Goal: Transaction & Acquisition: Download file/media

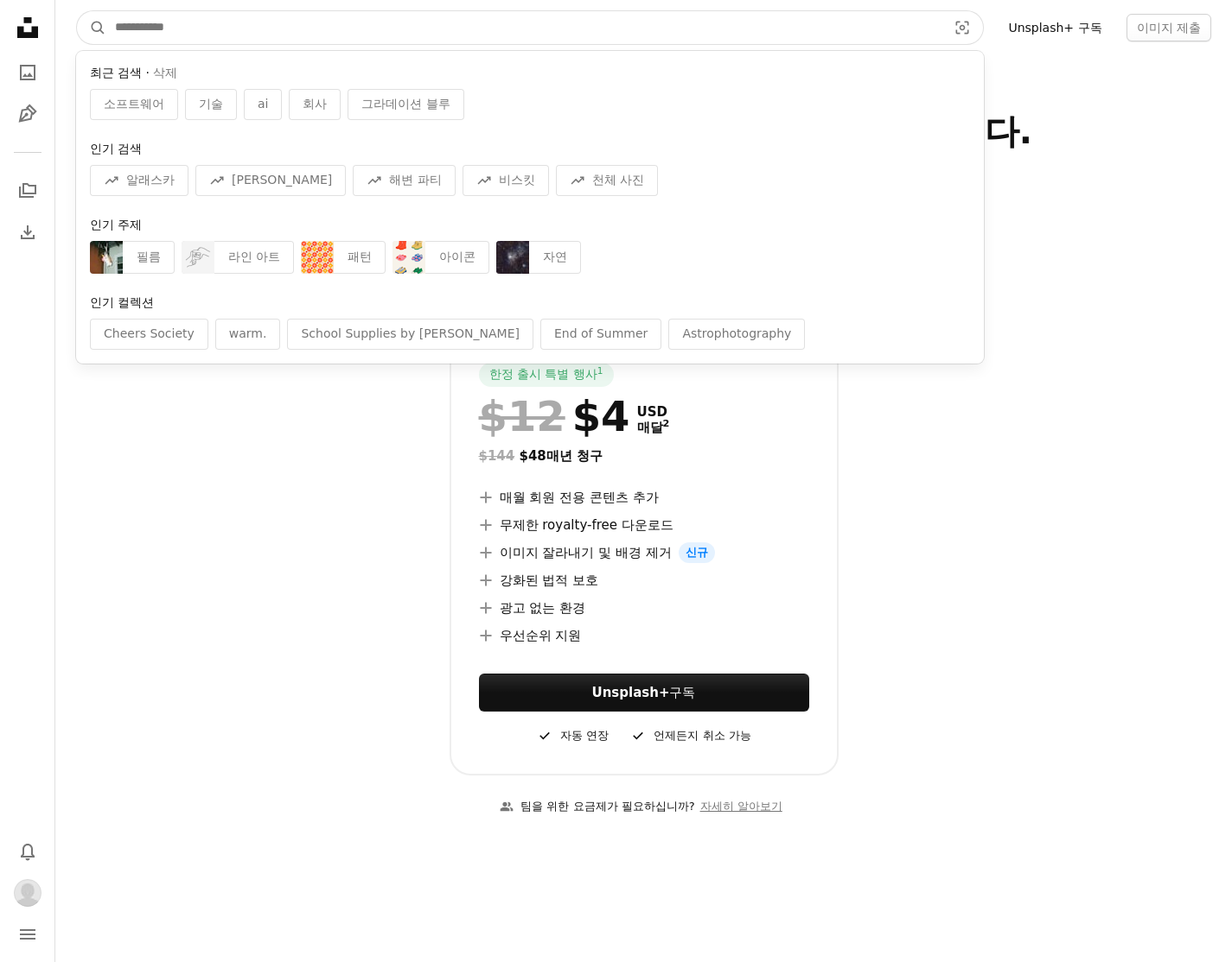
click at [871, 27] on input "사이트 전체에서 이미지 찾기" at bounding box center [524, 28] width 835 height 33
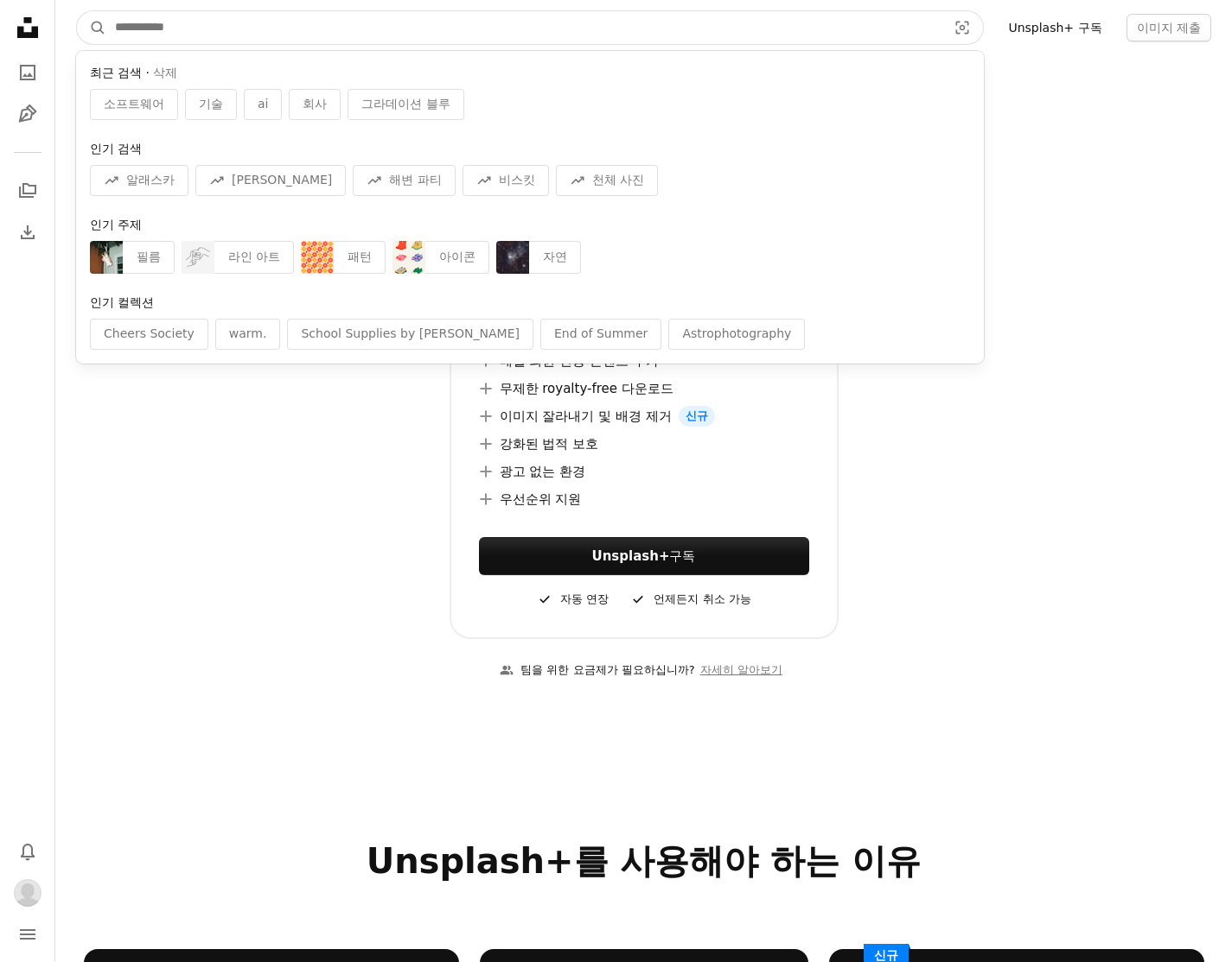
scroll to position [139, 0]
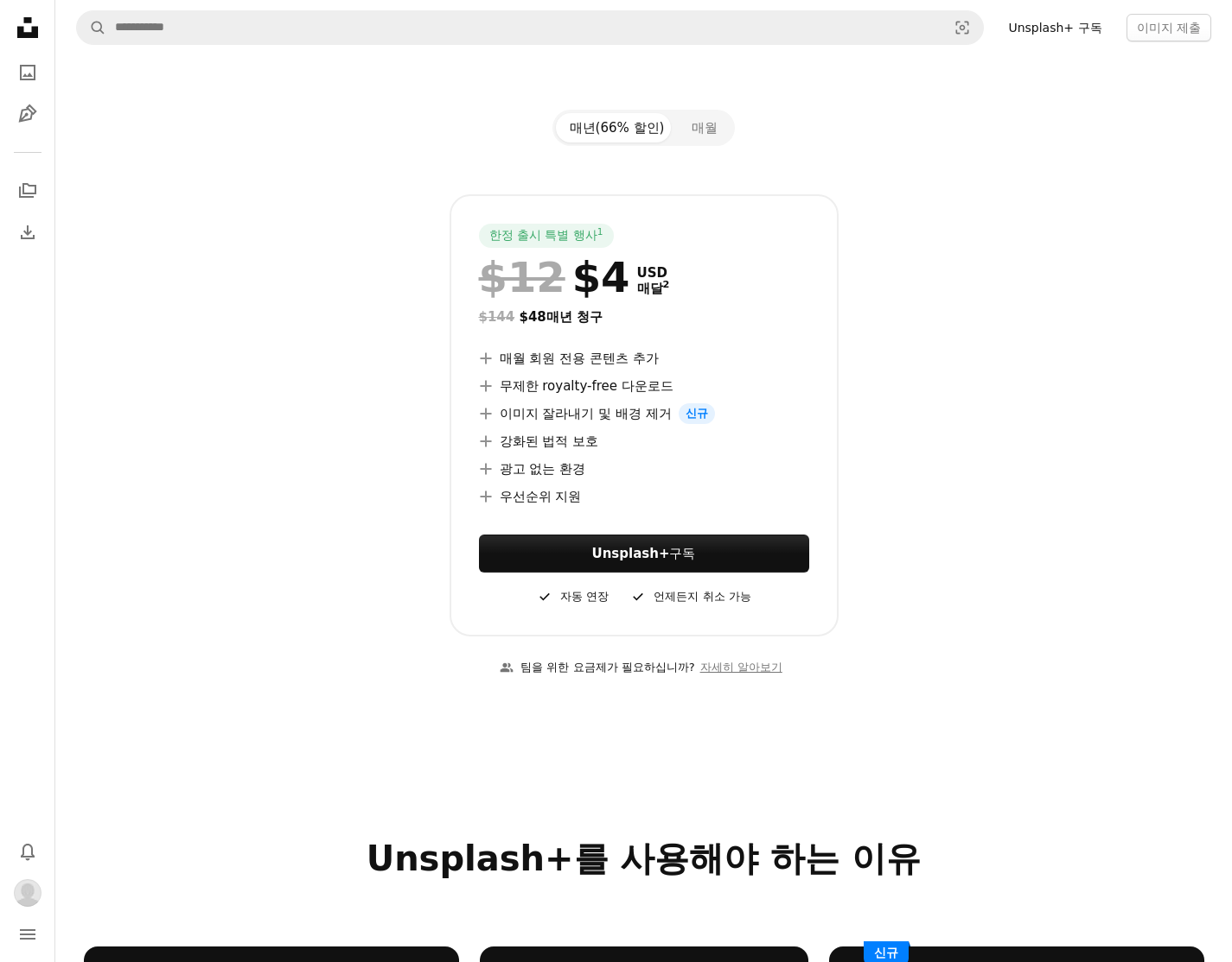
click at [1102, 232] on div "한정 출시 특별 행사 1 $12 $4 USD 매달 2 $144 $48 매년 청구 A plus sign 매월 회원 전용 콘텐츠 추가 A plus…" at bounding box center [643, 415] width 1120 height 442
click at [23, 30] on icon "Unsplash logo Unsplash 홈" at bounding box center [28, 28] width 35 height 35
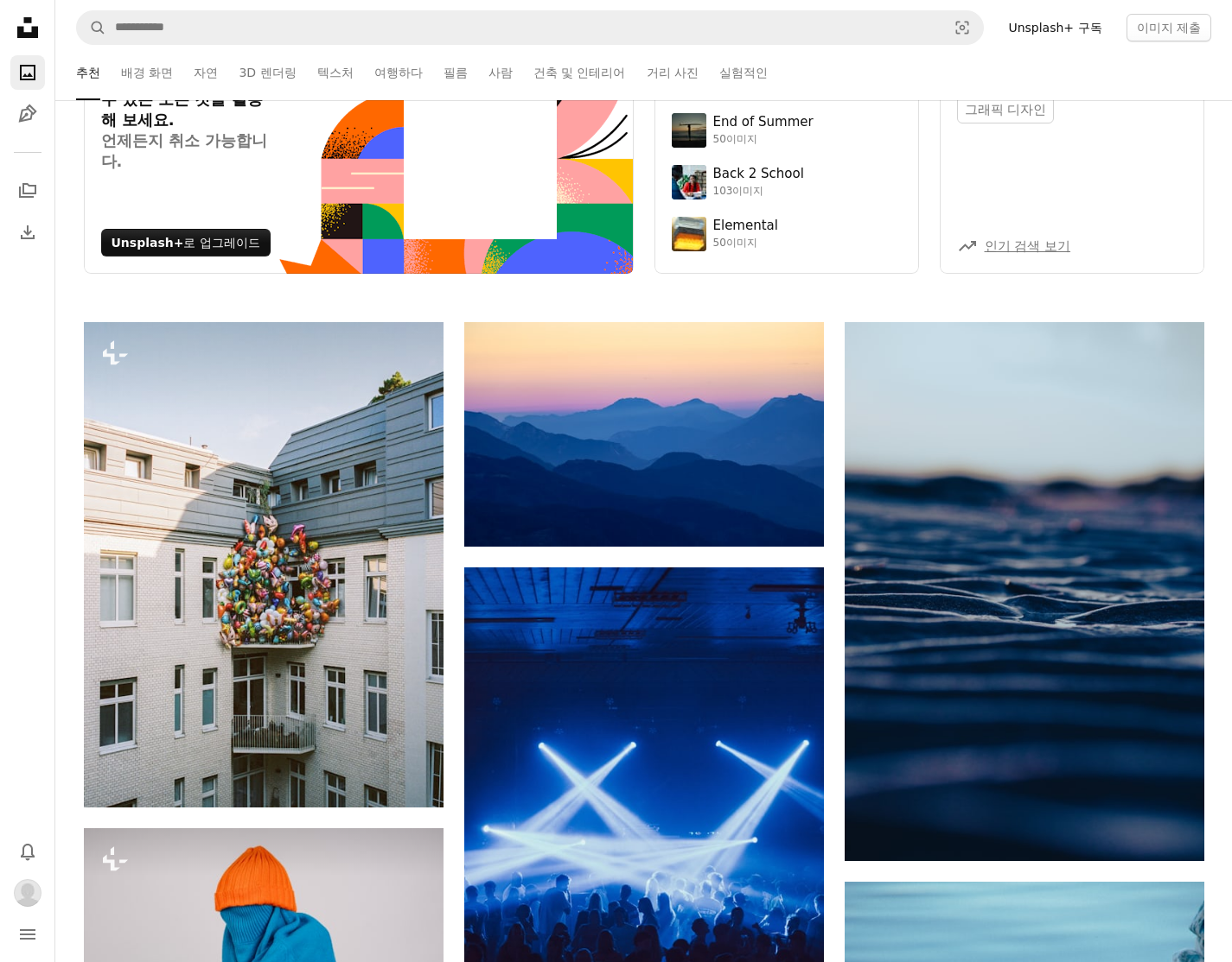
scroll to position [0, 0]
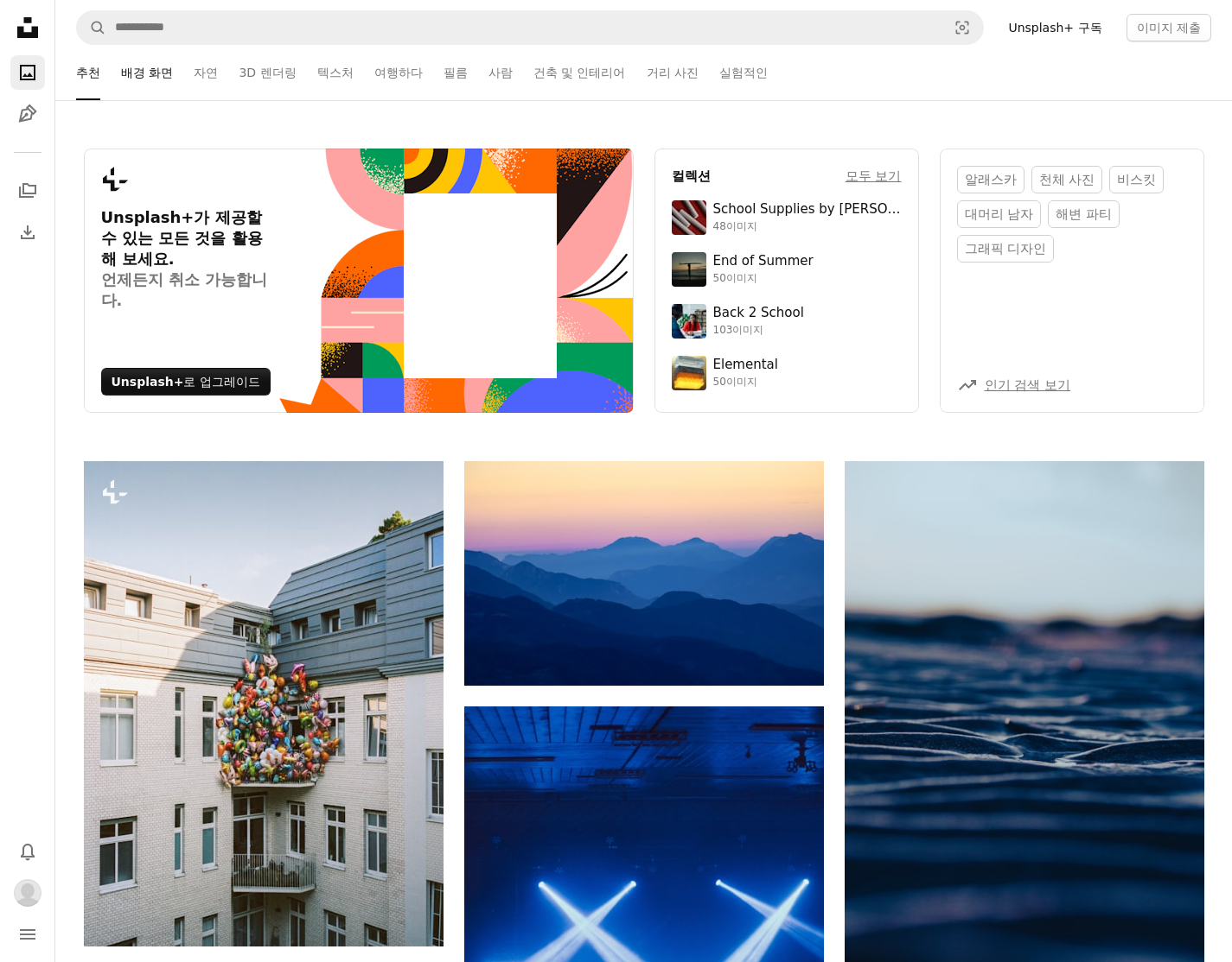
click at [135, 71] on link "배경 화면" at bounding box center [147, 73] width 52 height 56
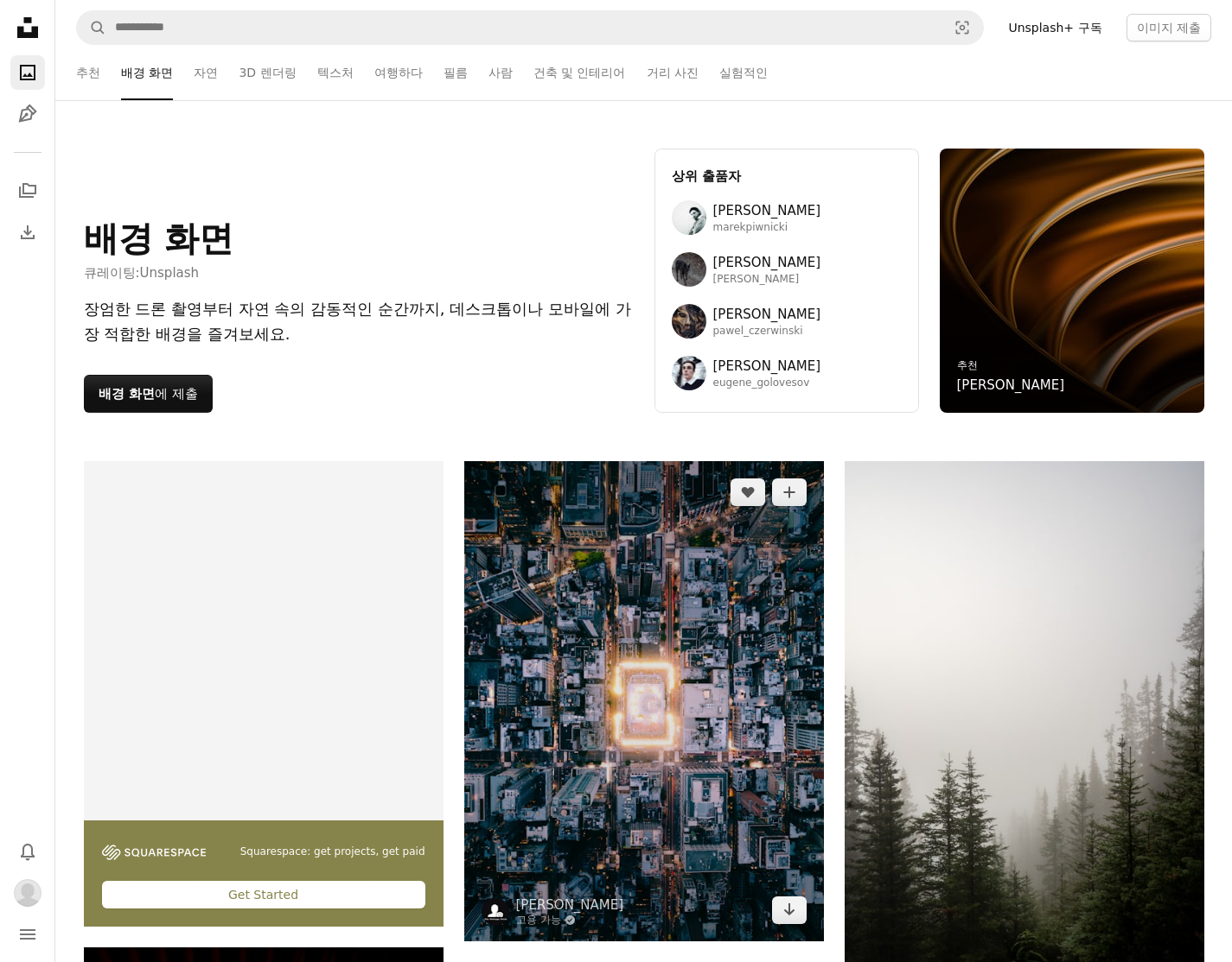
click at [706, 558] on img at bounding box center [644, 701] width 360 height 481
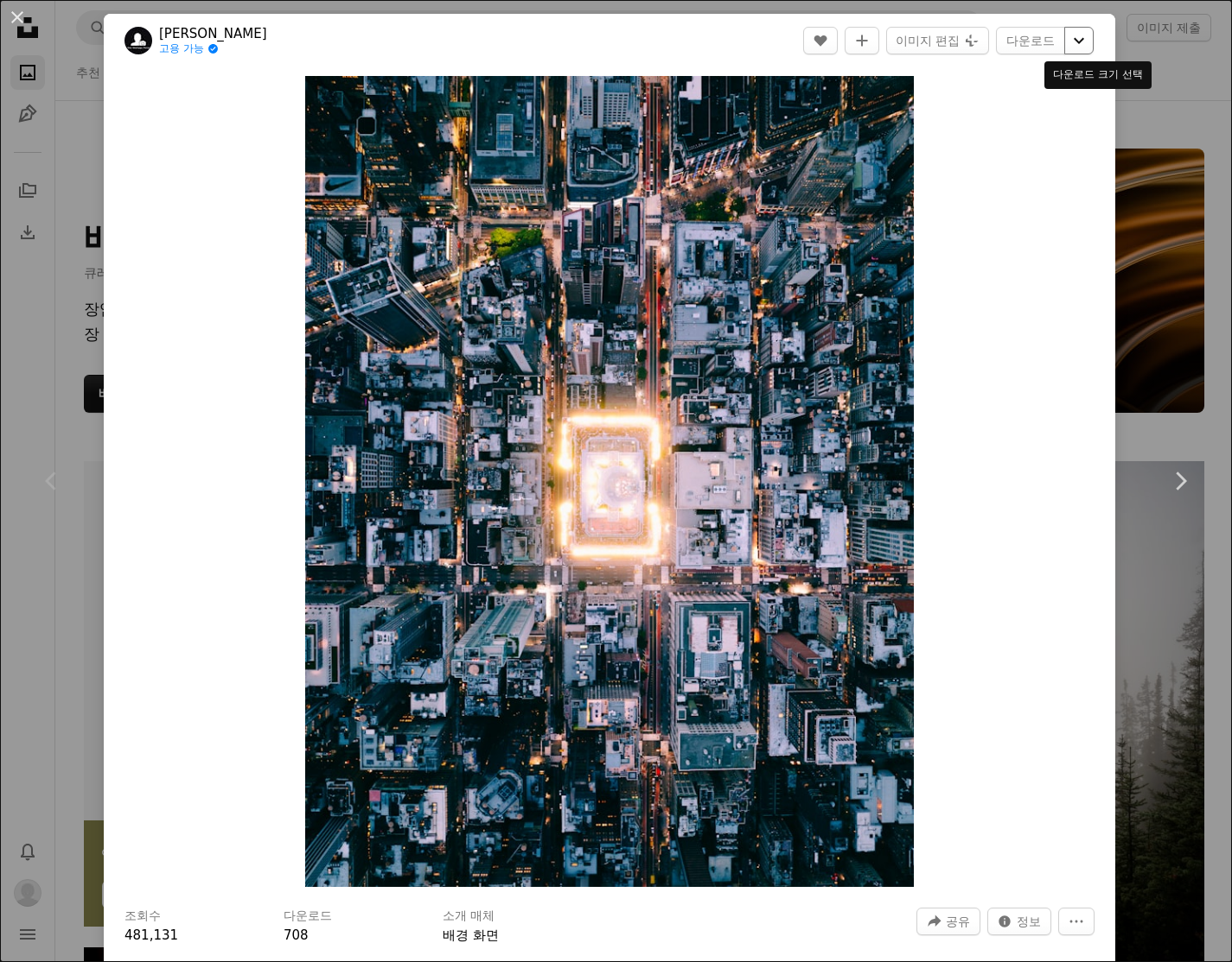
click at [1093, 41] on icon "Chevron down" at bounding box center [1078, 41] width 28 height 21
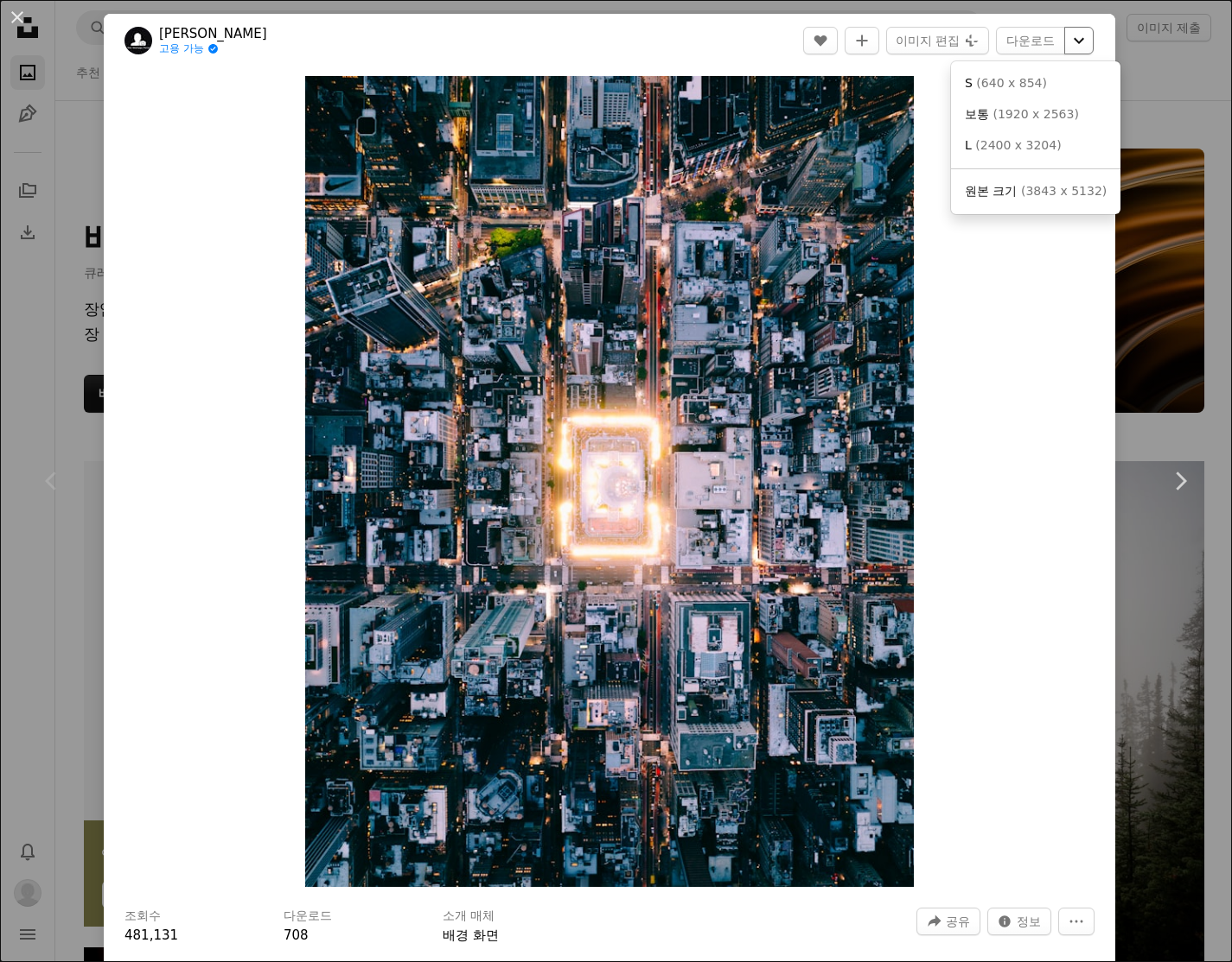
click at [1093, 41] on icon "Chevron down" at bounding box center [1078, 41] width 28 height 21
click at [1223, 109] on div "An X shape Chevron left Chevron right Lerone Pieters 고용 가능 A checkmark inside o…" at bounding box center [616, 481] width 1232 height 962
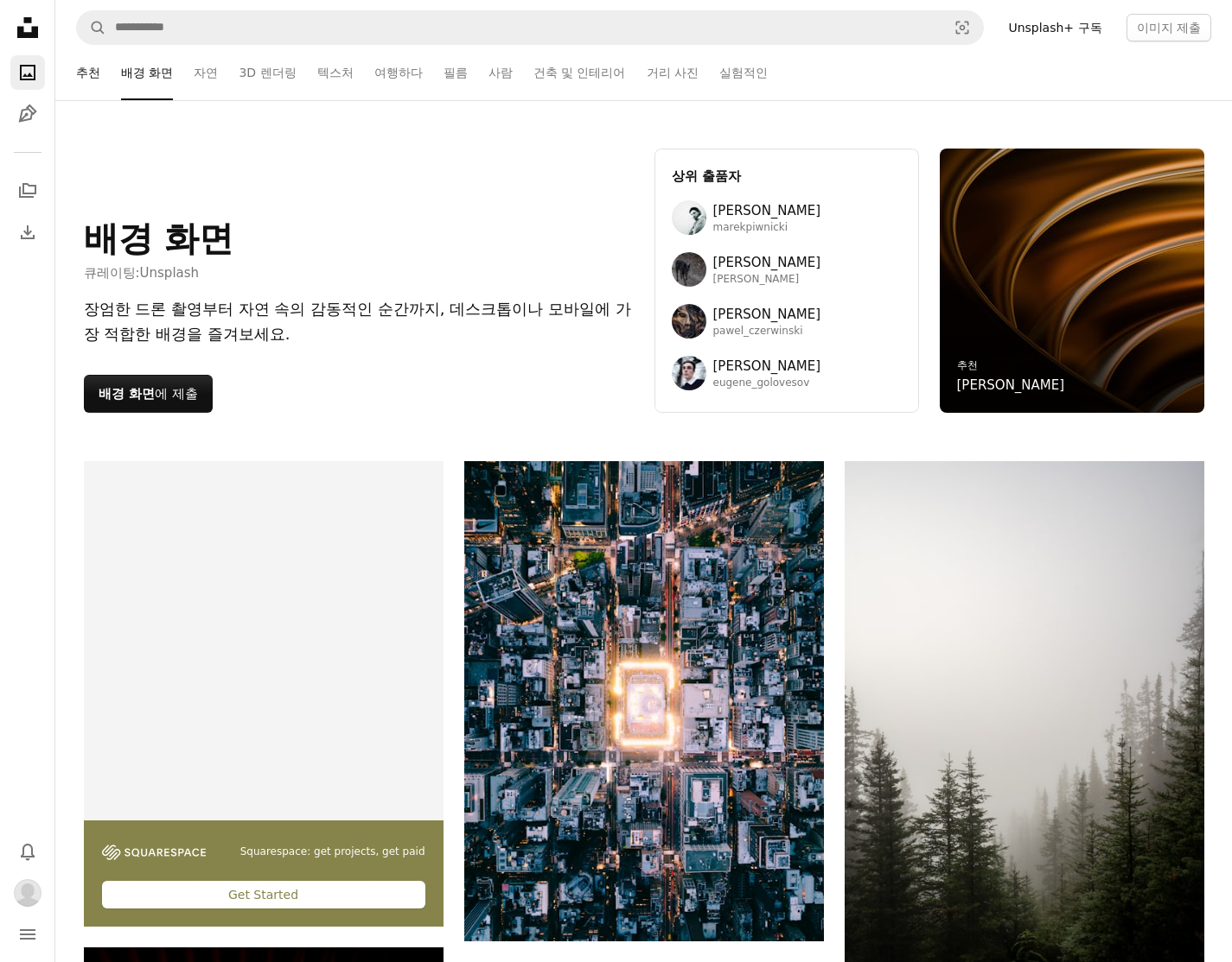
click at [82, 80] on link "추천" at bounding box center [87, 73] width 24 height 56
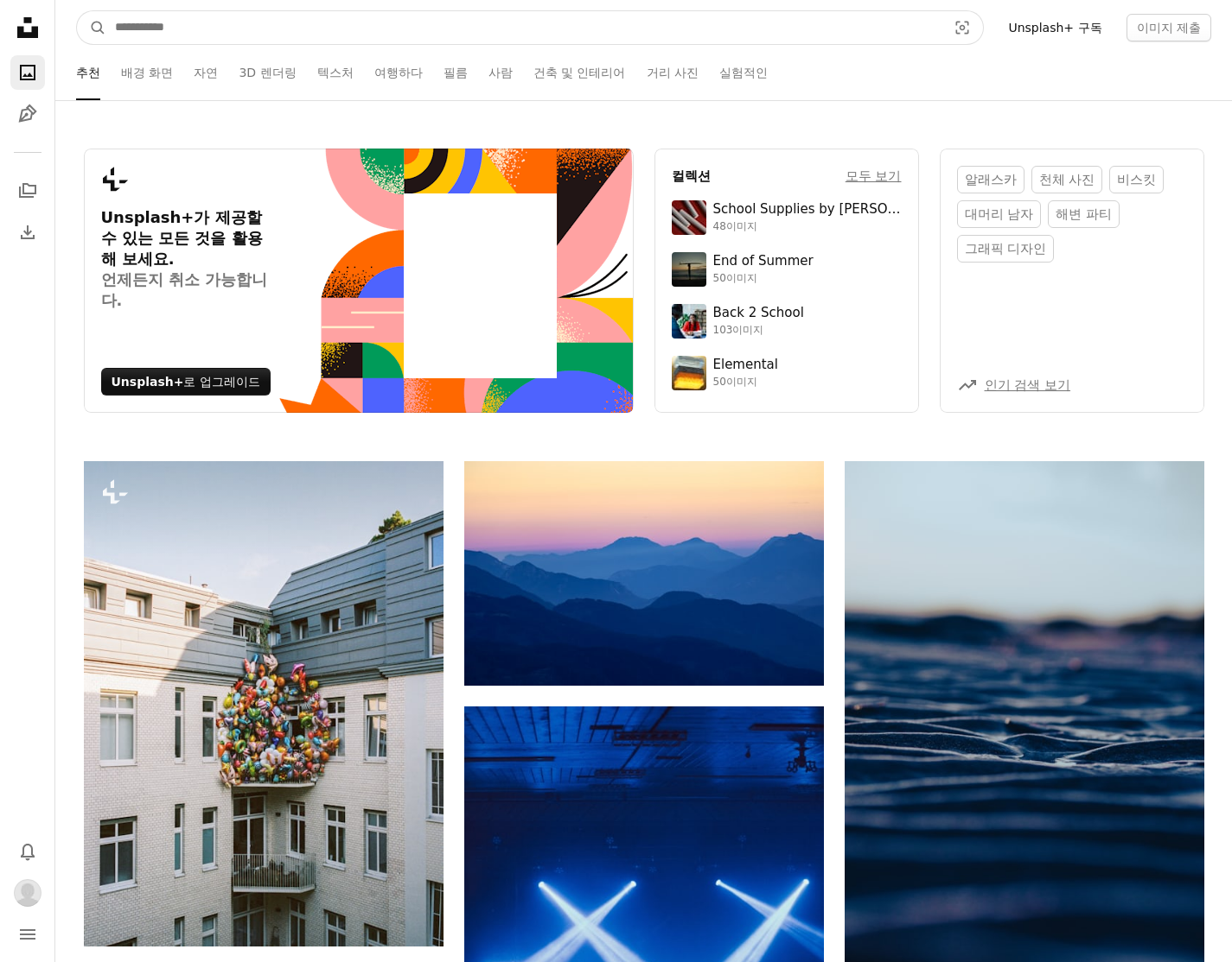
click at [336, 33] on input "사이트 전체에서 이미지 찾기" at bounding box center [524, 28] width 835 height 33
type input "*"
type input "**"
click button "A magnifying glass" at bounding box center [91, 28] width 30 height 33
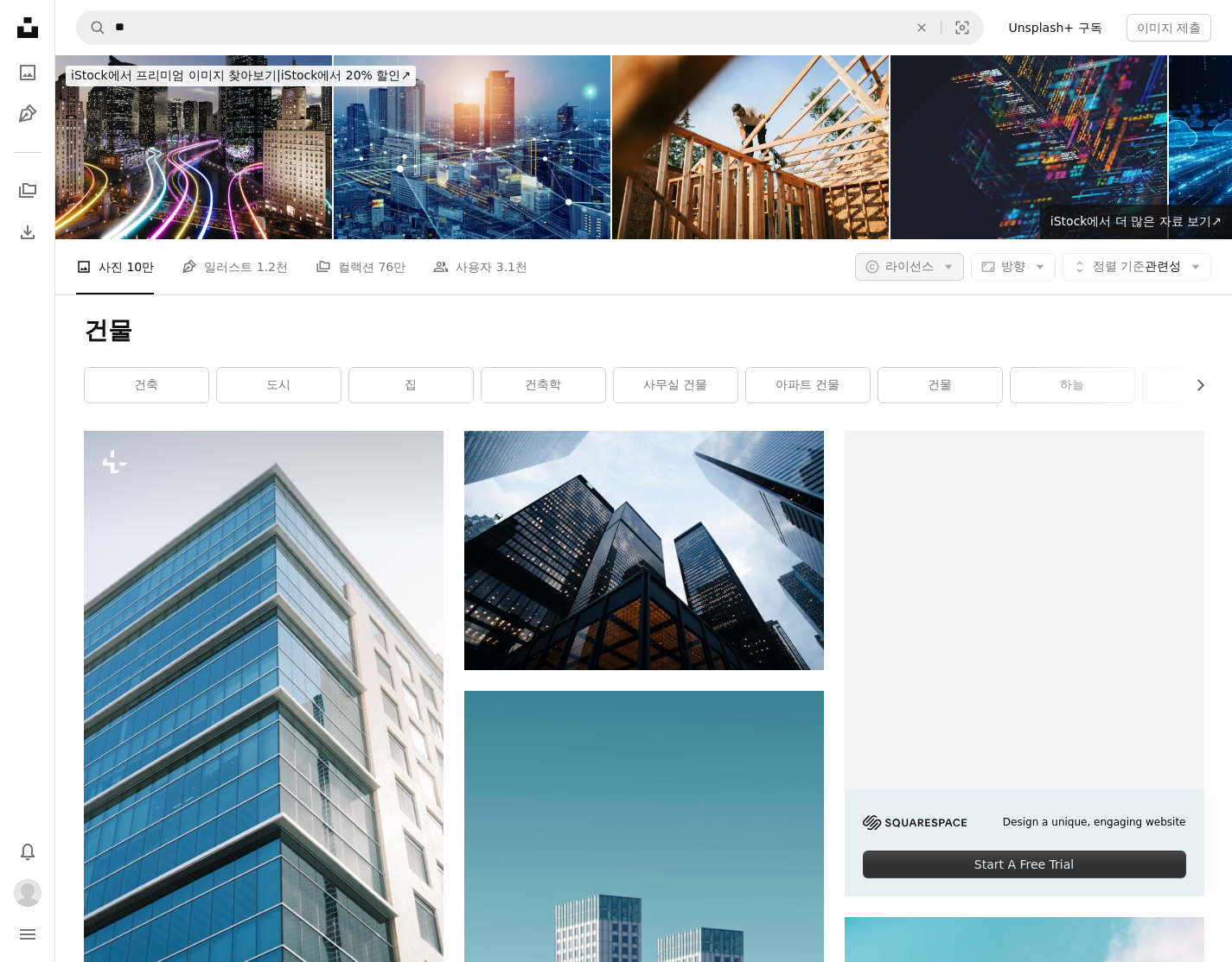
click at [949, 271] on button "A copyright icon © 라이선스 Arrow down" at bounding box center [909, 267] width 108 height 28
click at [940, 412] on span "무료" at bounding box center [962, 405] width 106 height 17
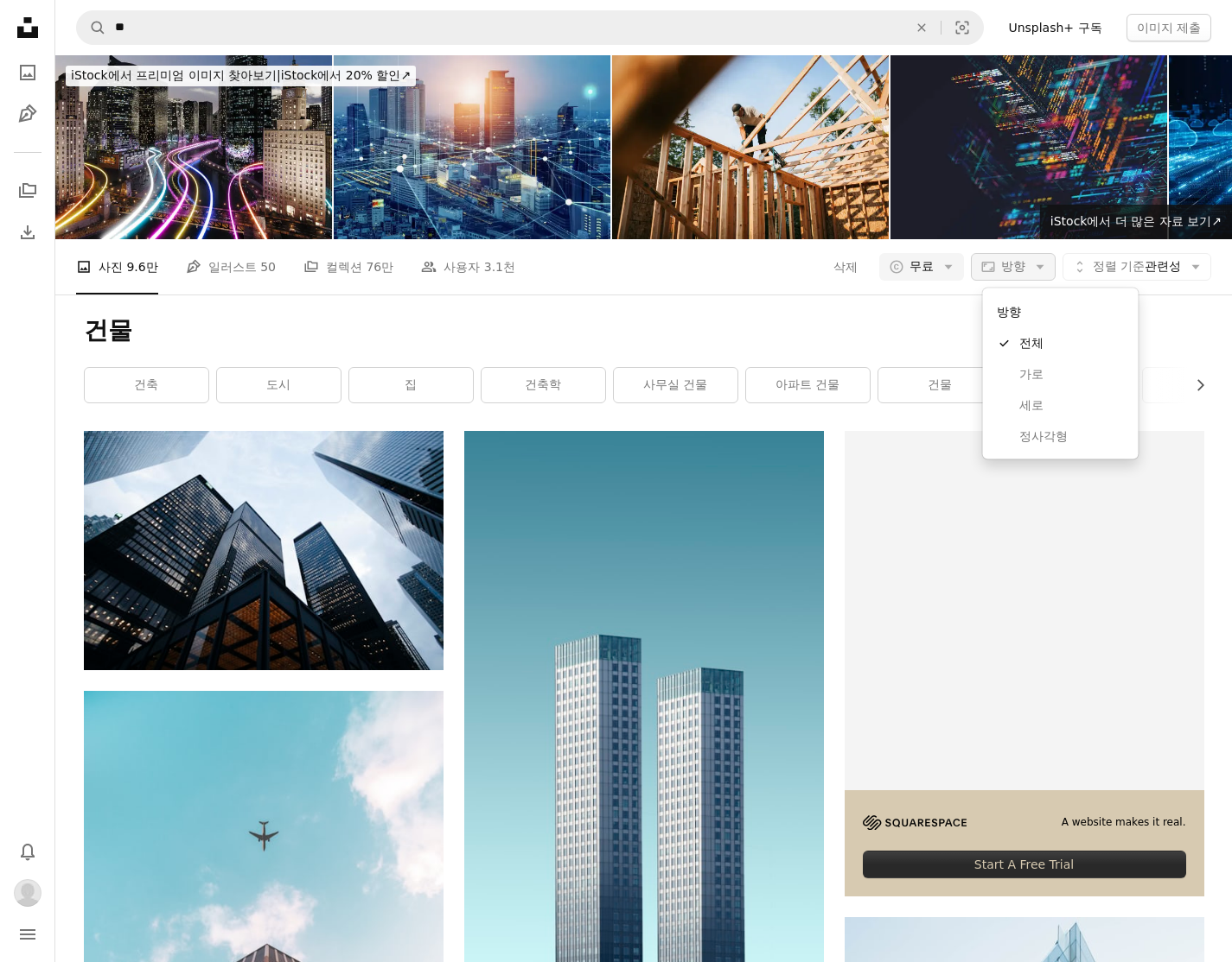
click at [1043, 266] on icon "button" at bounding box center [1039, 268] width 8 height 5
click at [1041, 380] on span "가로" at bounding box center [1072, 374] width 106 height 17
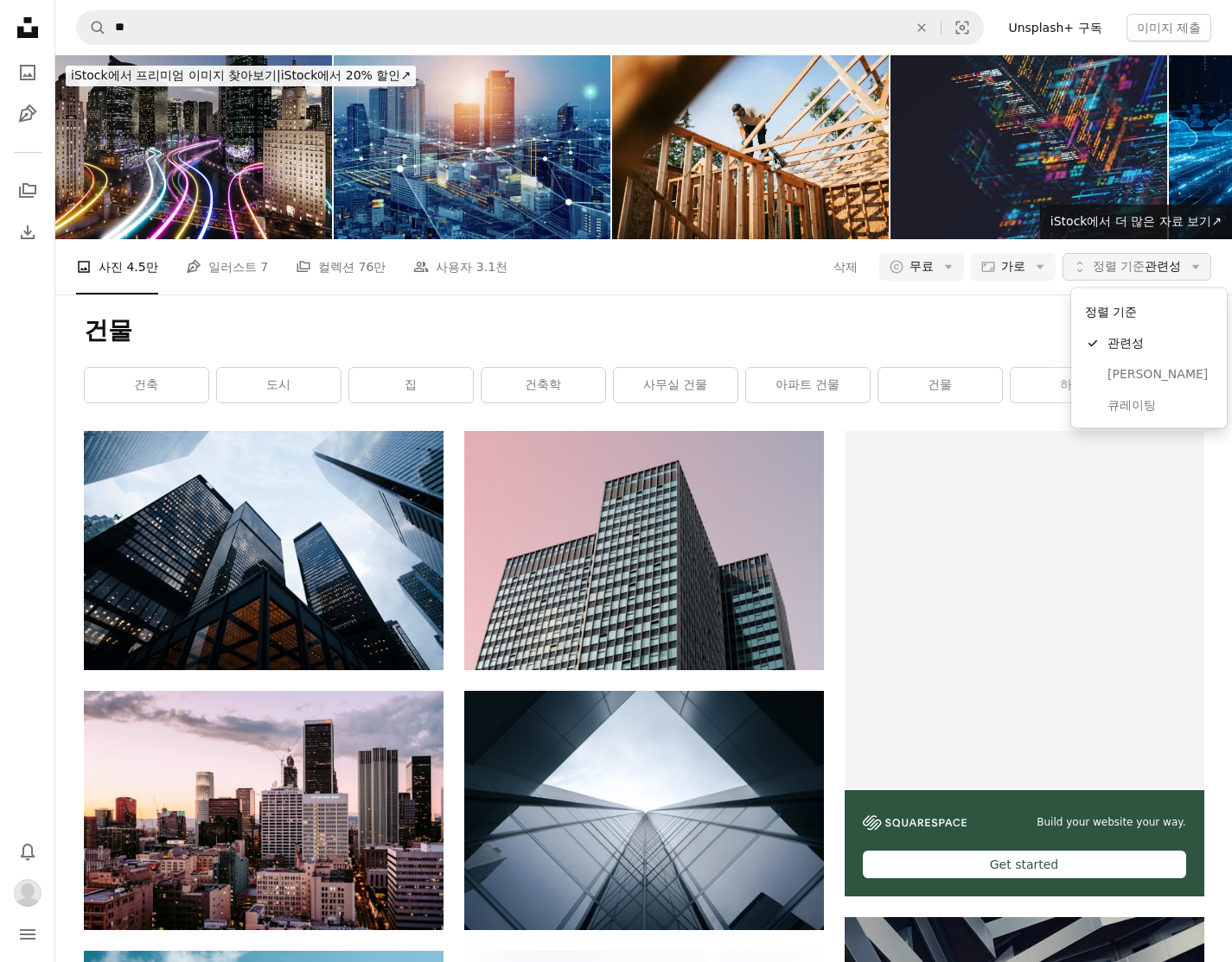
click at [1174, 271] on span "정렬 기준 관련성" at bounding box center [1137, 267] width 88 height 17
click at [1149, 377] on span "[PERSON_NAME]" at bounding box center [1160, 374] width 106 height 17
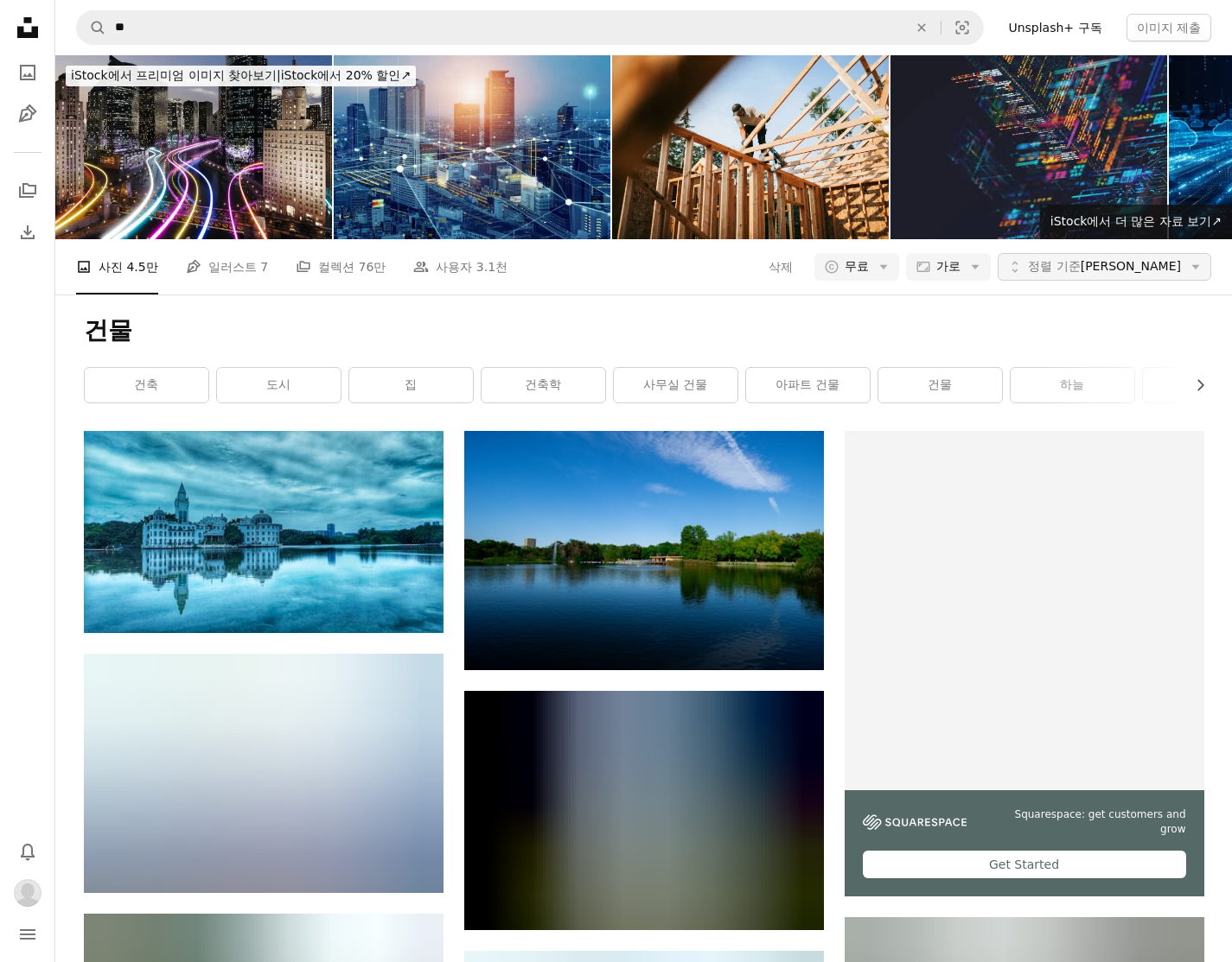
click at [1176, 272] on span "정렬 기준 최신순" at bounding box center [1103, 267] width 153 height 17
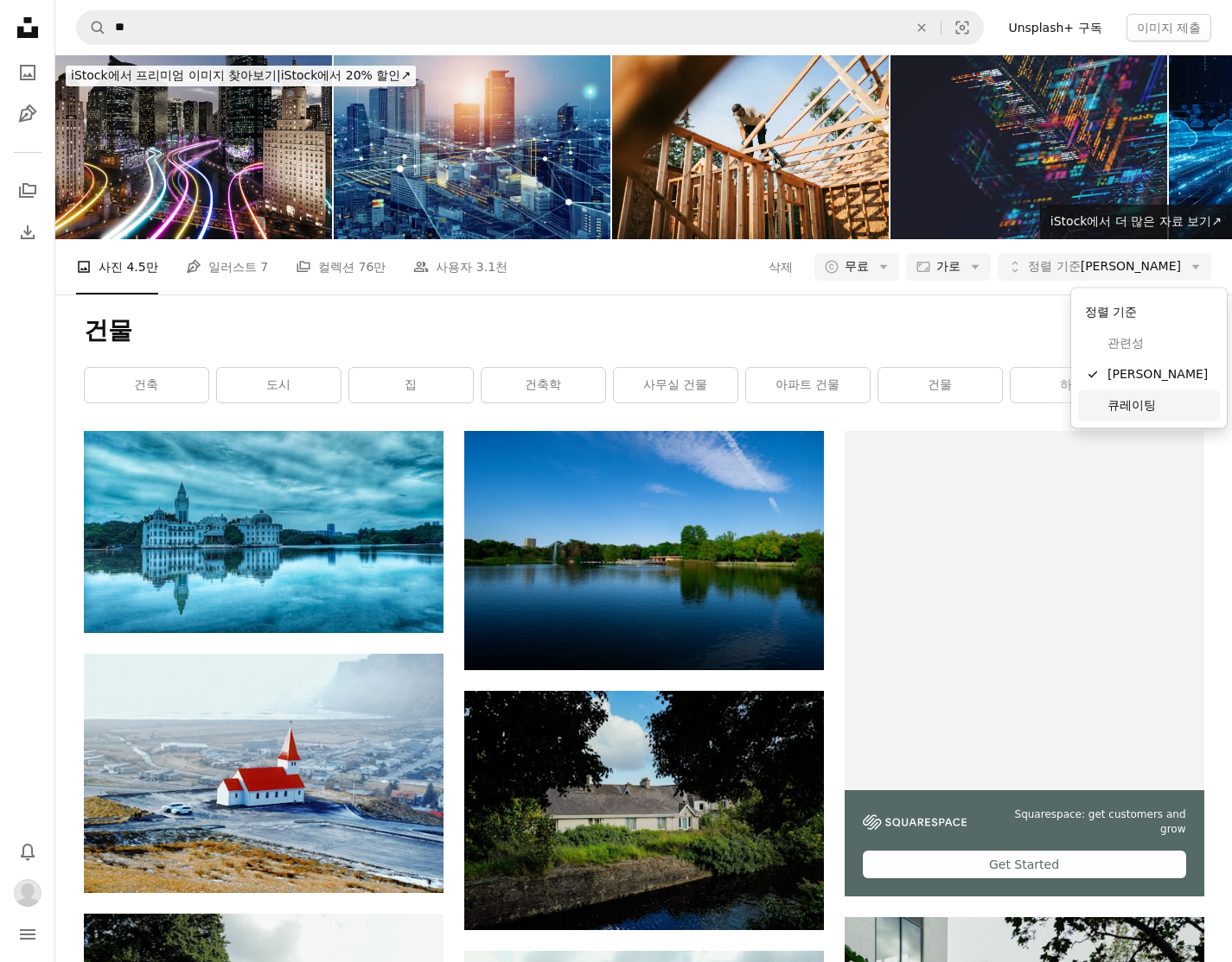
click at [1131, 402] on span "큐레이팅" at bounding box center [1160, 405] width 106 height 17
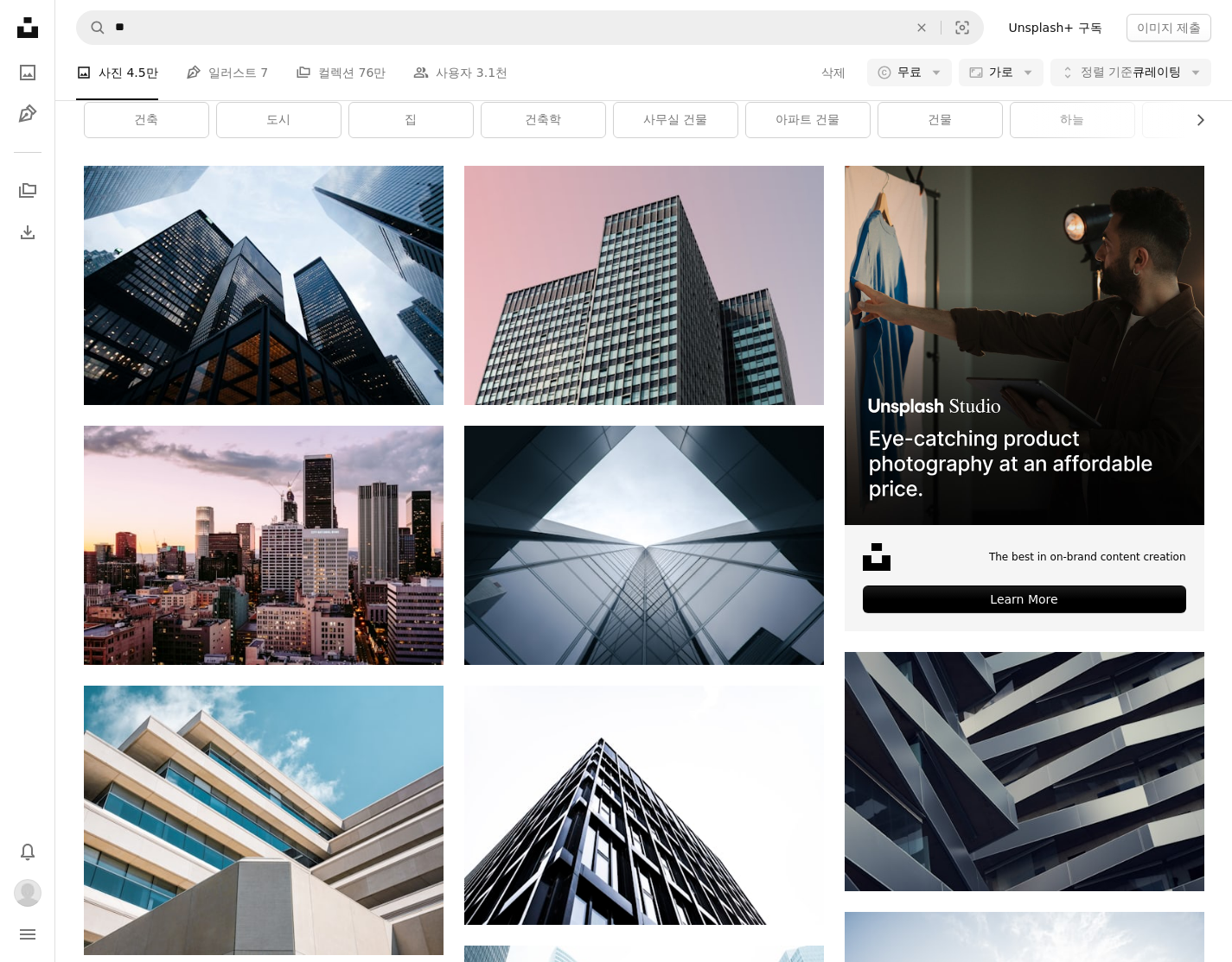
scroll to position [266, 0]
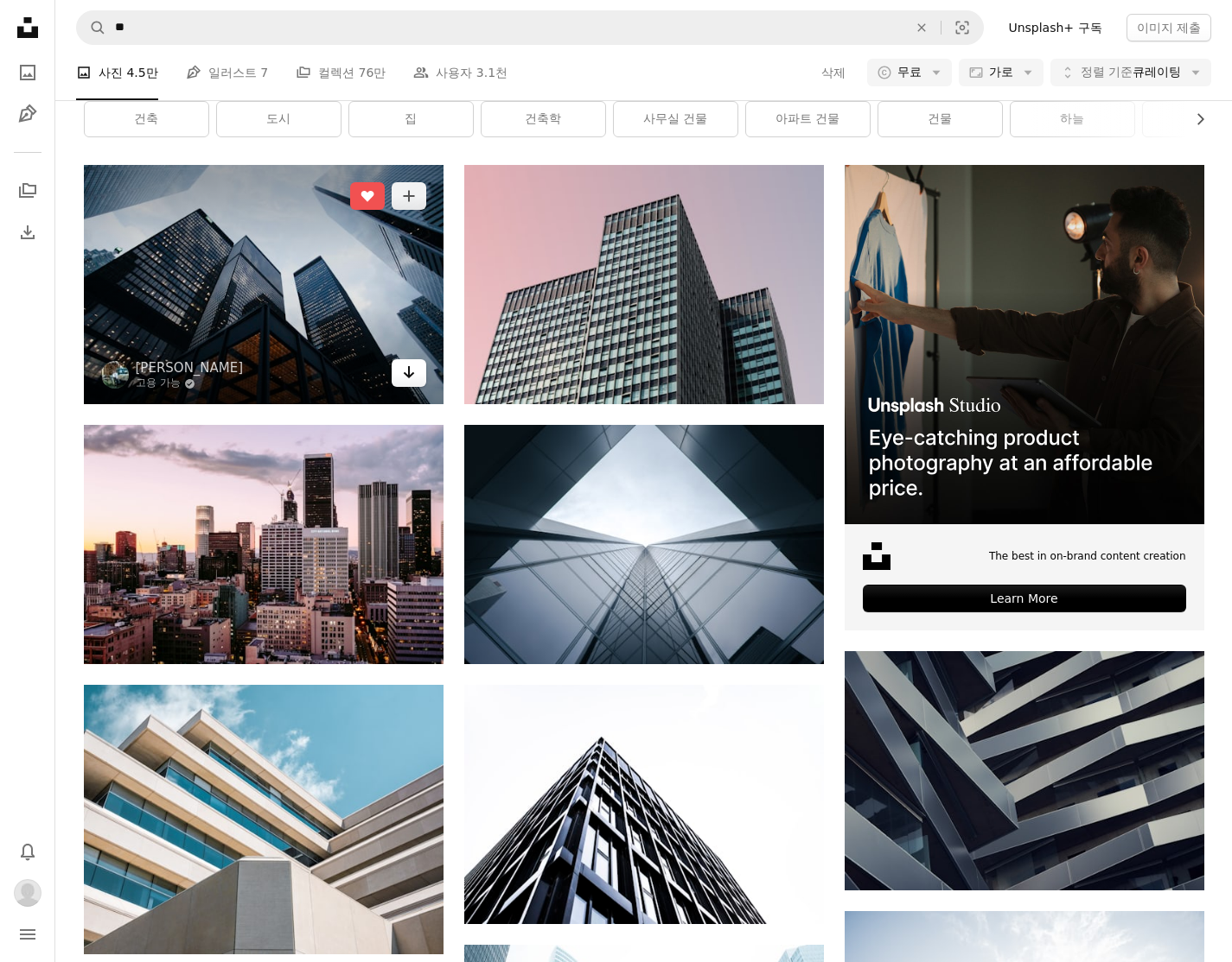
click at [400, 383] on link "Arrow pointing down" at bounding box center [409, 373] width 35 height 28
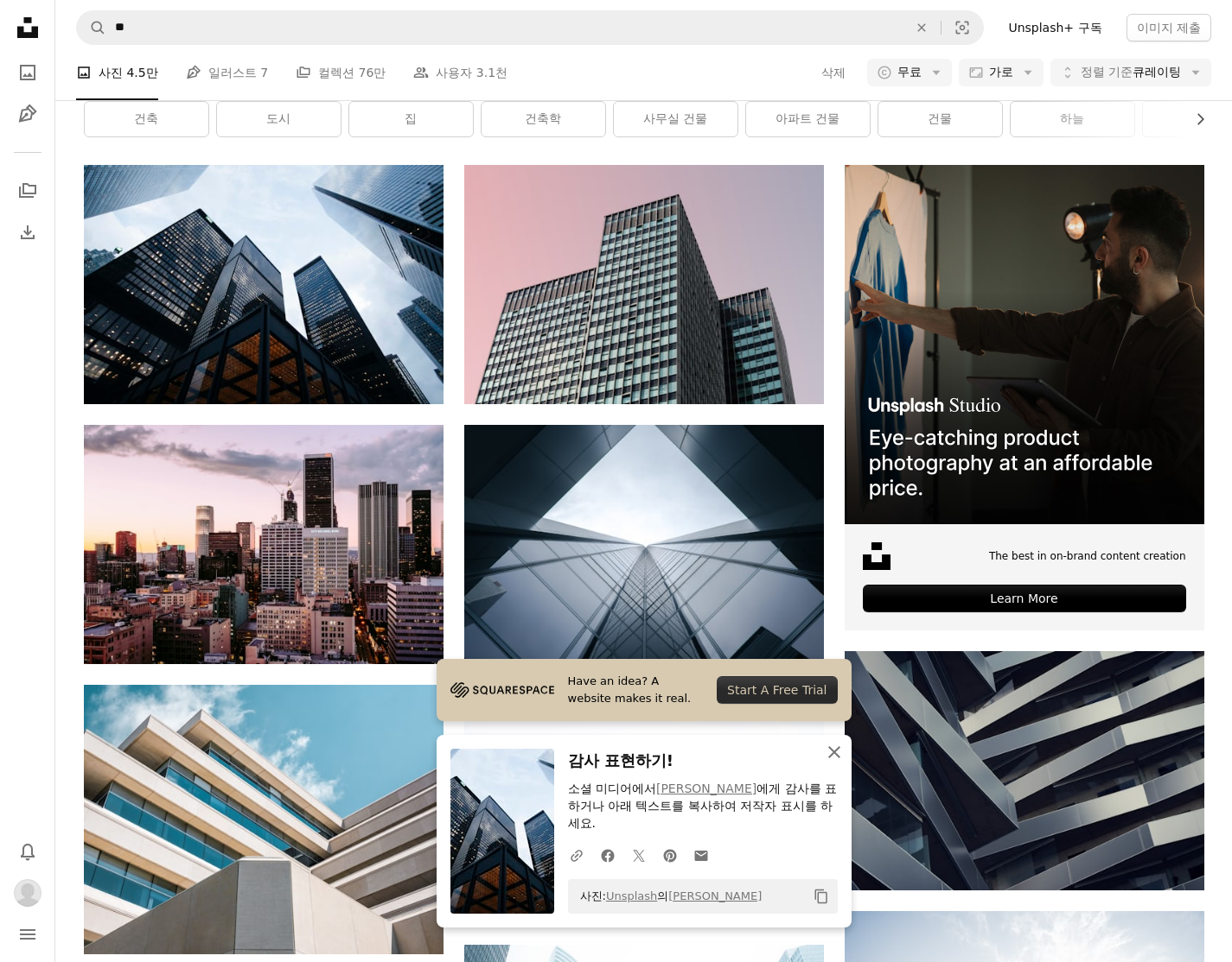
click at [841, 763] on icon "An X shape" at bounding box center [834, 753] width 21 height 21
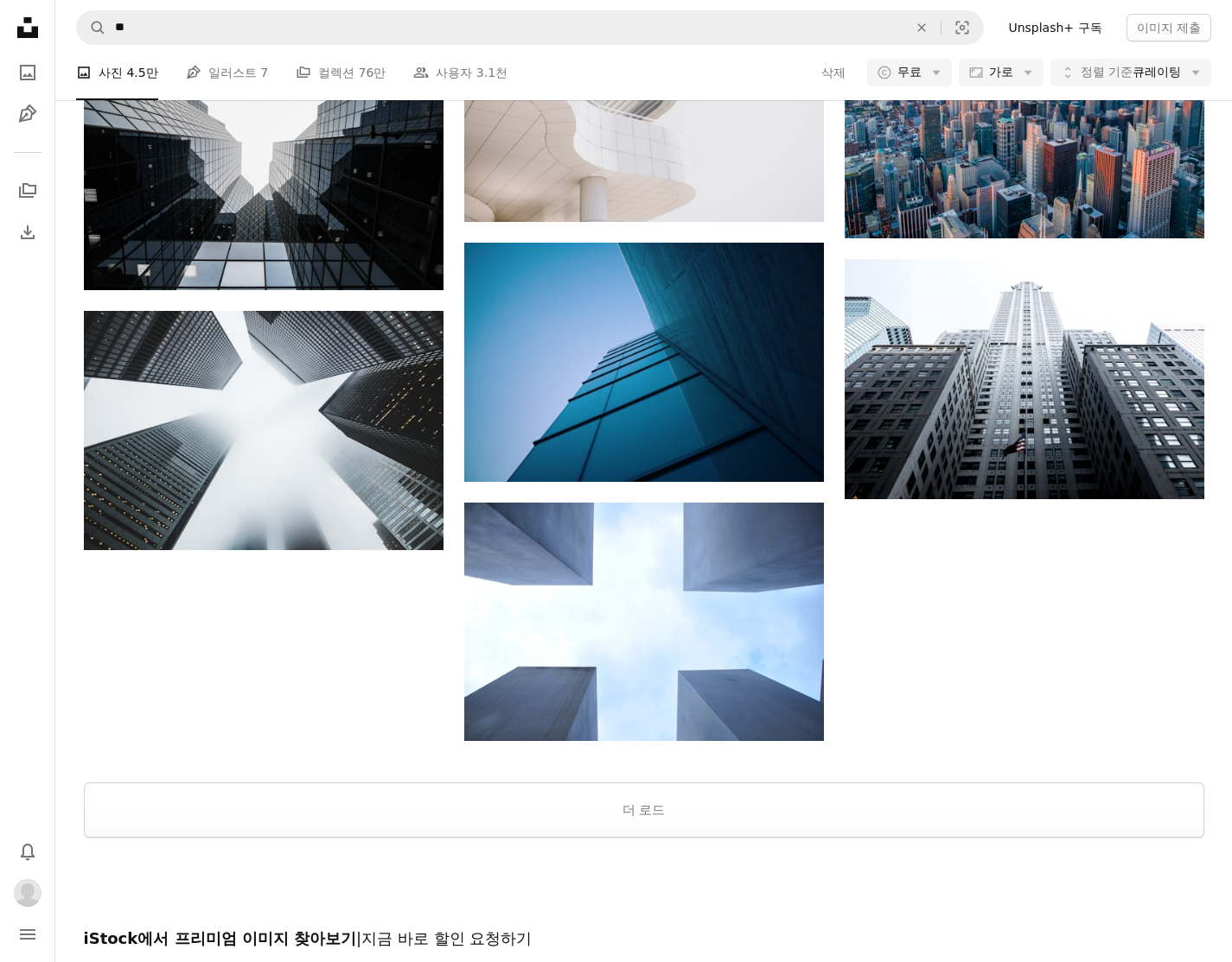
scroll to position [1712, 0]
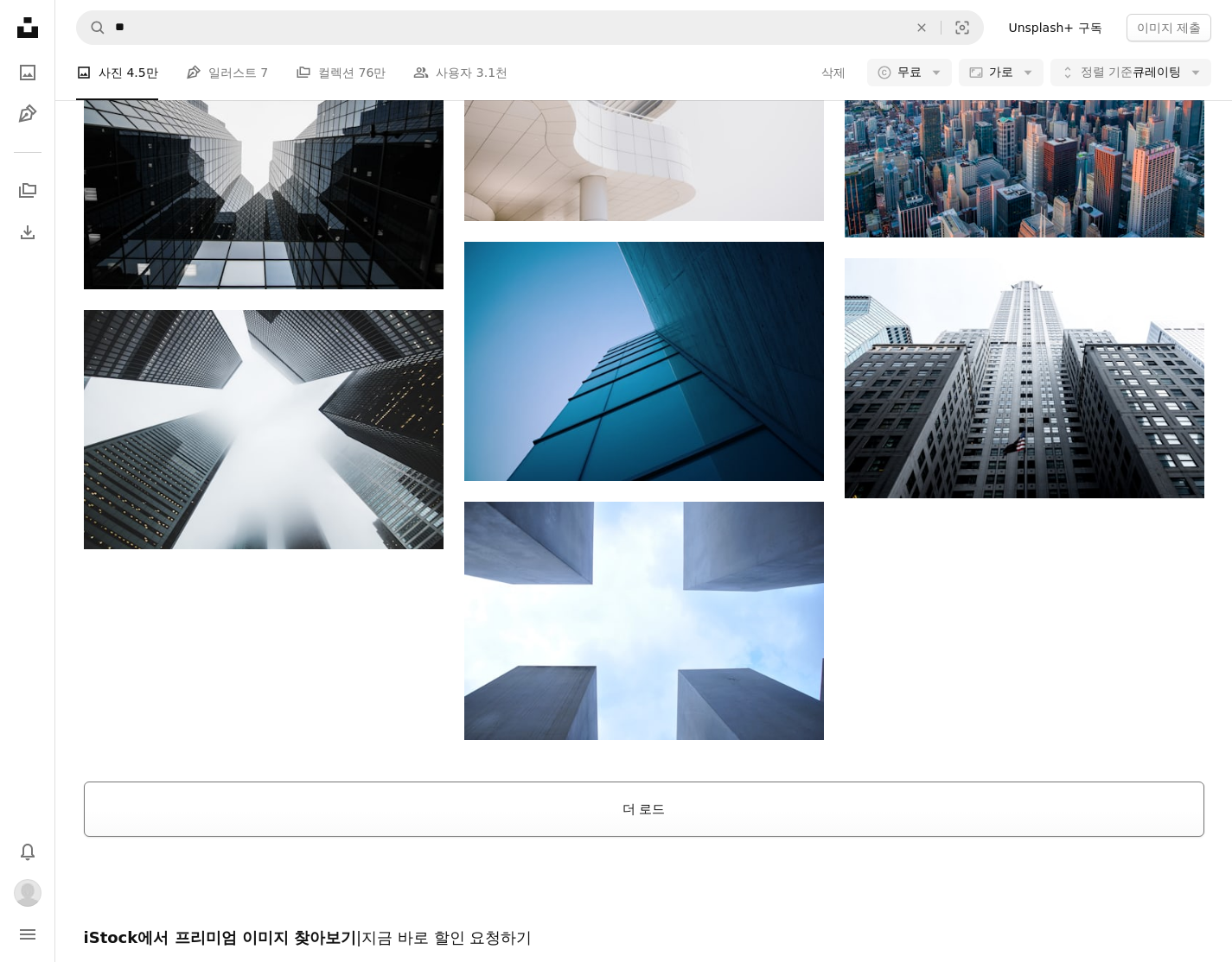
click at [618, 814] on button "더 로드" at bounding box center [643, 809] width 1120 height 56
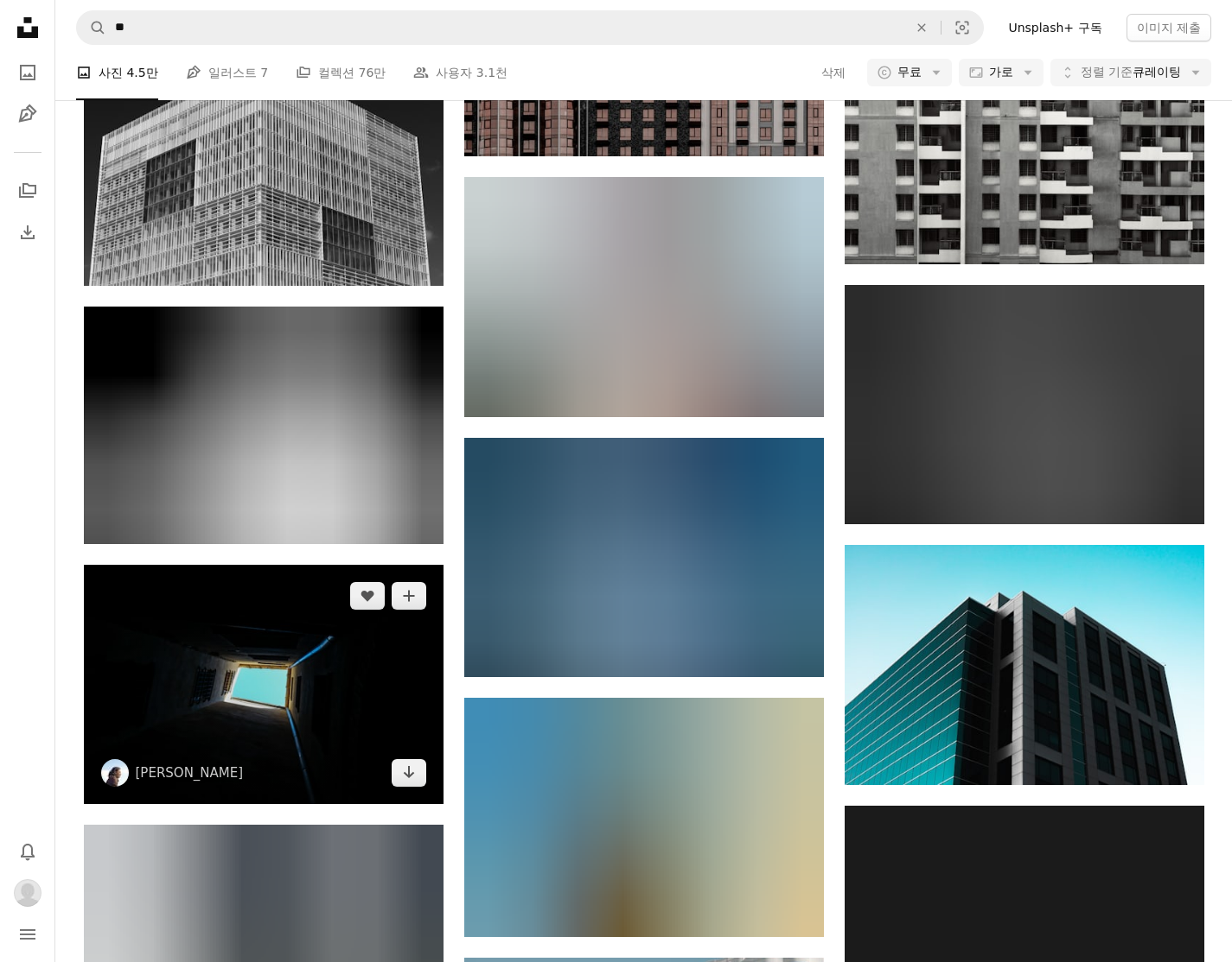
scroll to position [22960, 0]
